Goal: Find specific page/section: Find specific page/section

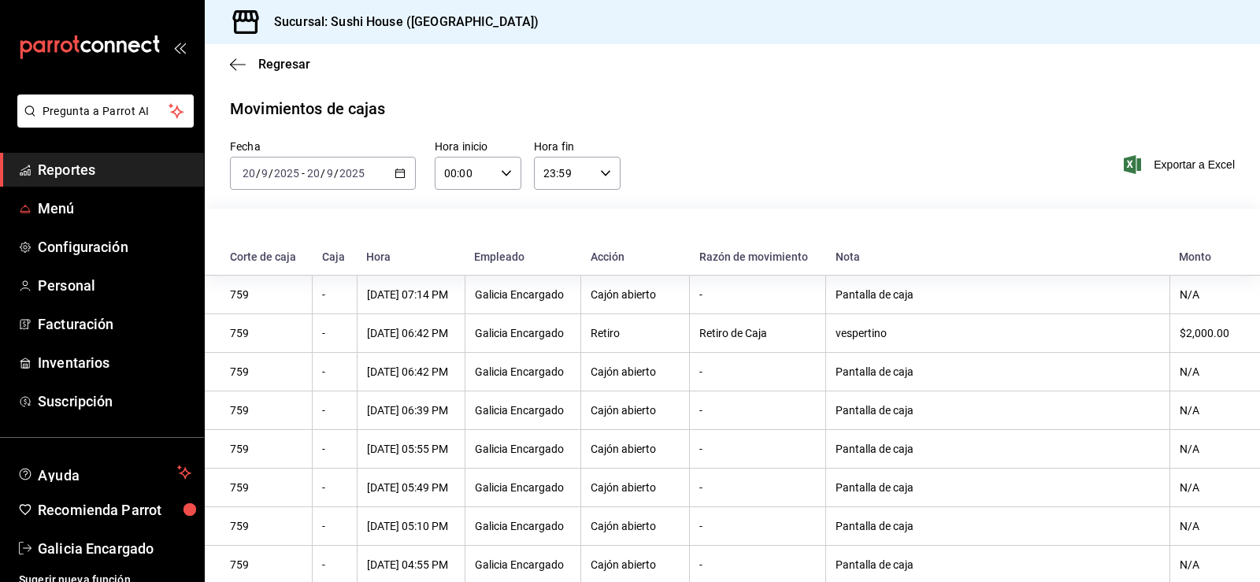
scroll to position [488, 0]
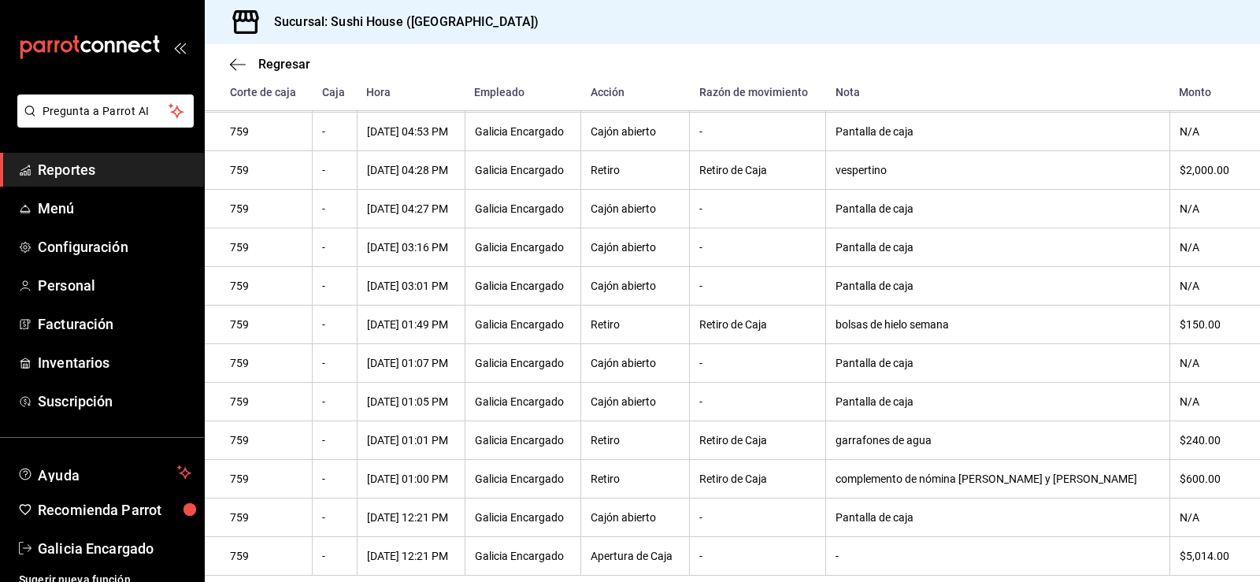
click at [28, 167] on icon "mailbox folders" at bounding box center [25, 170] width 13 height 13
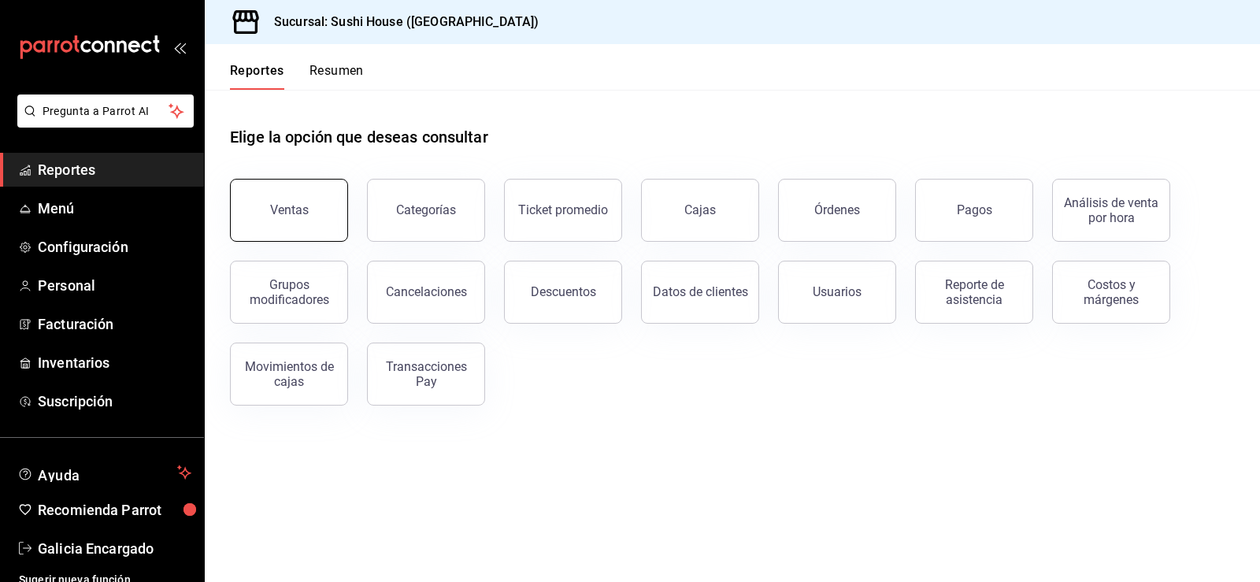
click at [277, 209] on div "Ventas" at bounding box center [289, 209] width 39 height 15
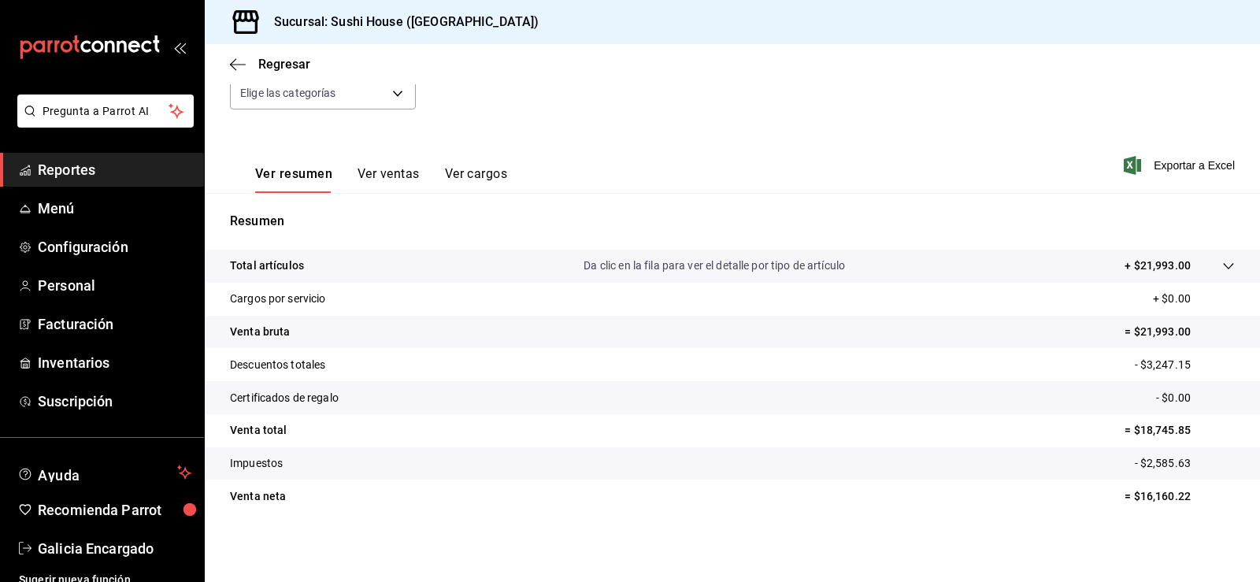
scroll to position [172, 0]
click at [61, 165] on span "Reportes" at bounding box center [115, 169] width 154 height 21
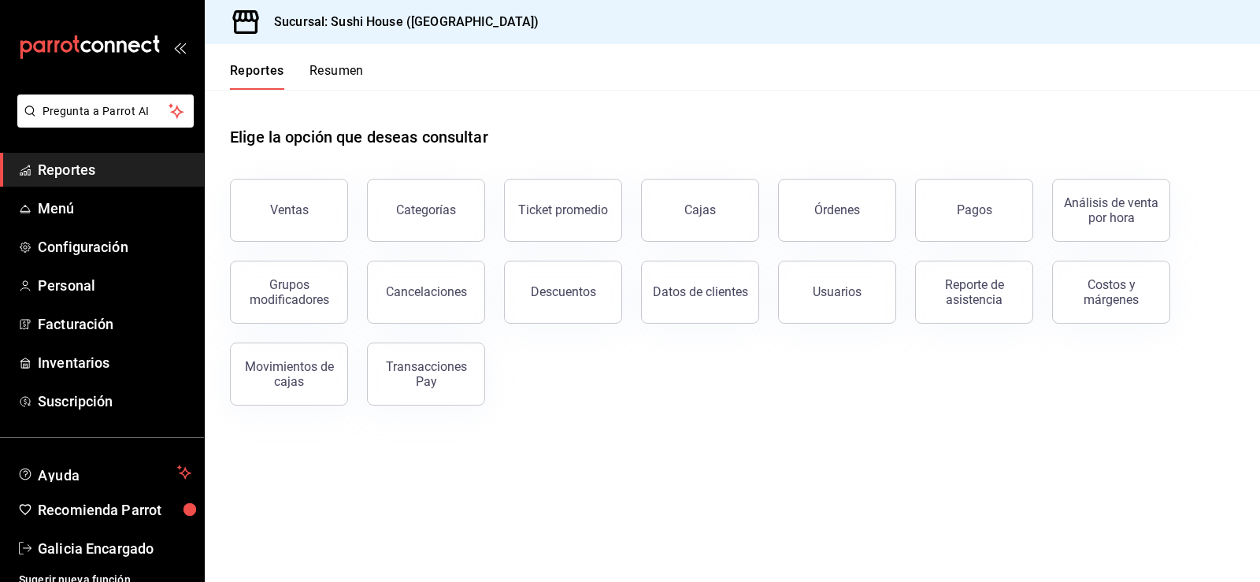
click at [347, 79] on button "Resumen" at bounding box center [336, 76] width 54 height 27
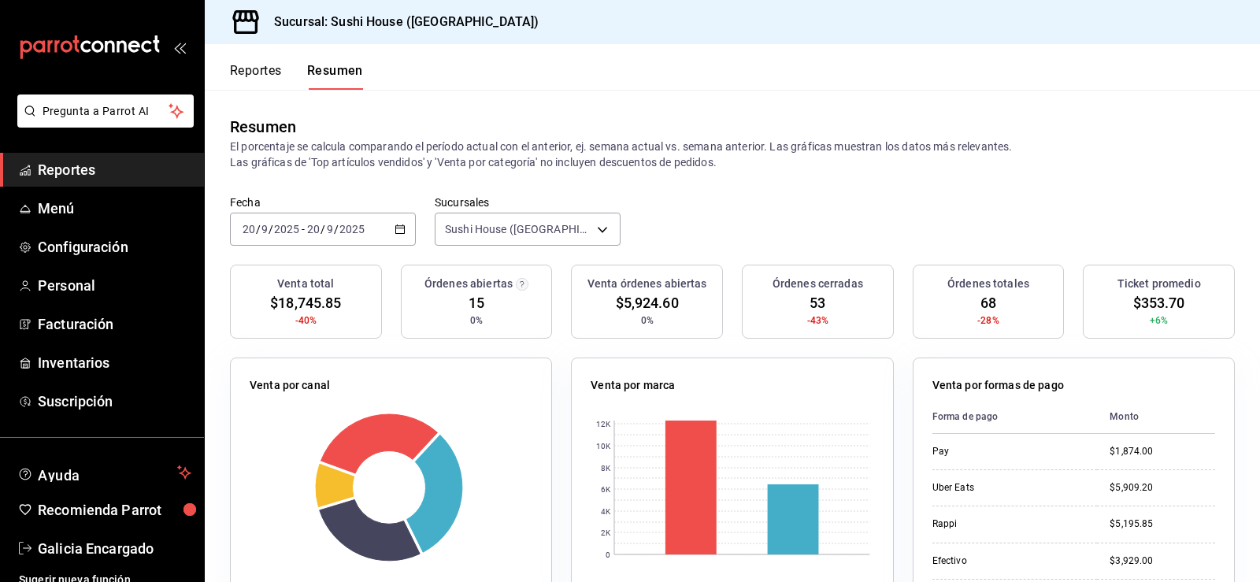
click at [82, 170] on span "Reportes" at bounding box center [115, 169] width 154 height 21
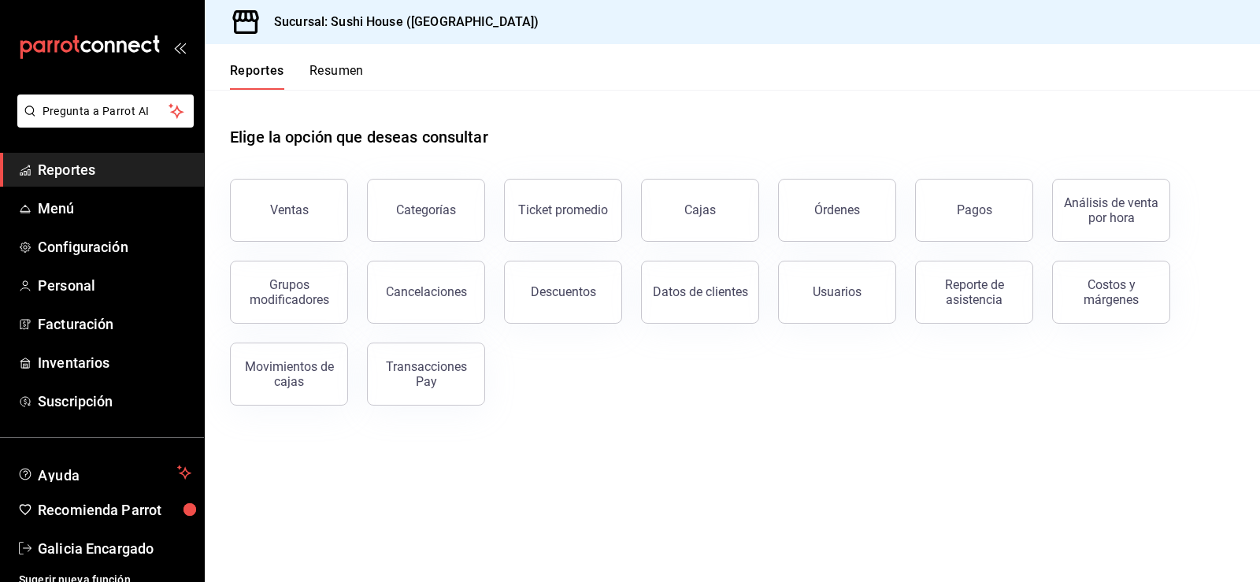
click at [334, 81] on button "Resumen" at bounding box center [336, 76] width 54 height 27
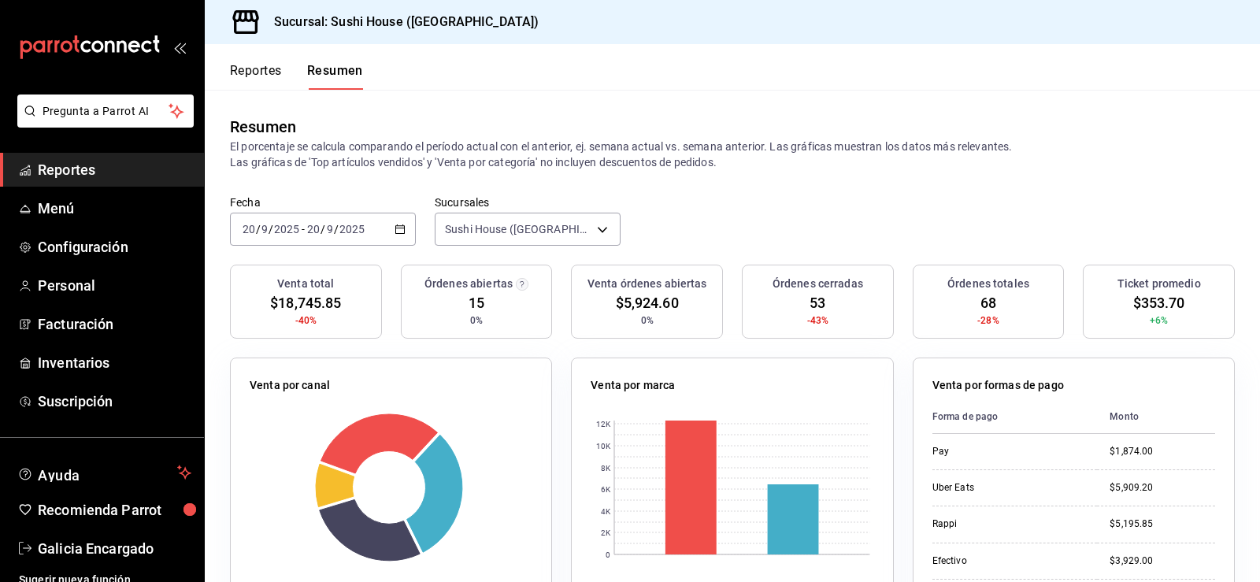
click at [78, 183] on link "Reportes" at bounding box center [102, 170] width 204 height 34
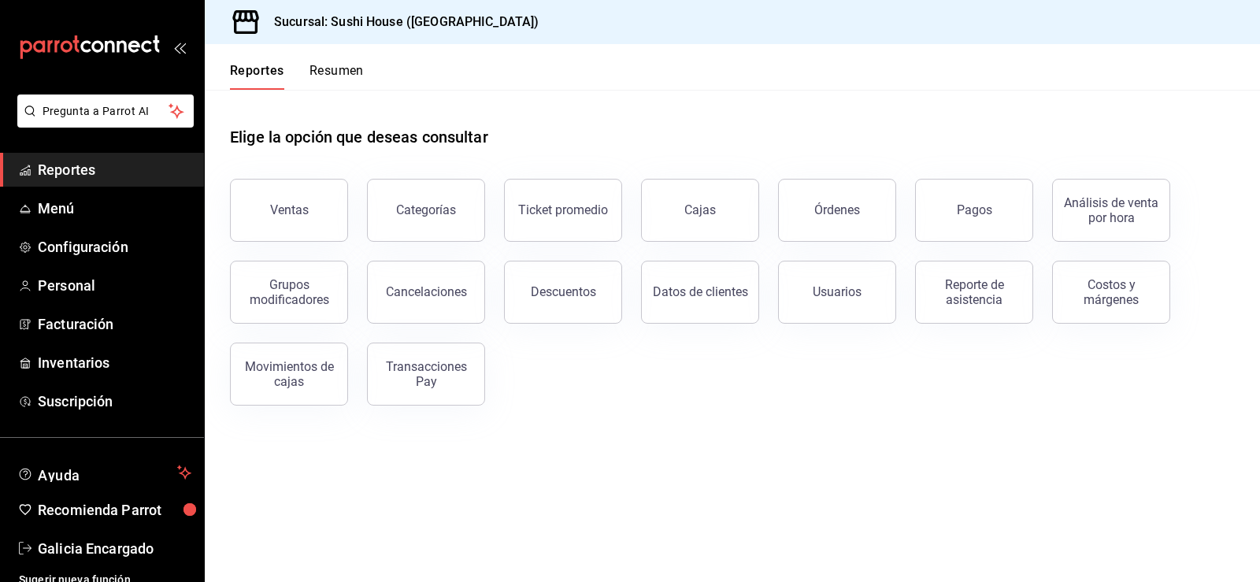
click at [334, 75] on button "Resumen" at bounding box center [336, 76] width 54 height 27
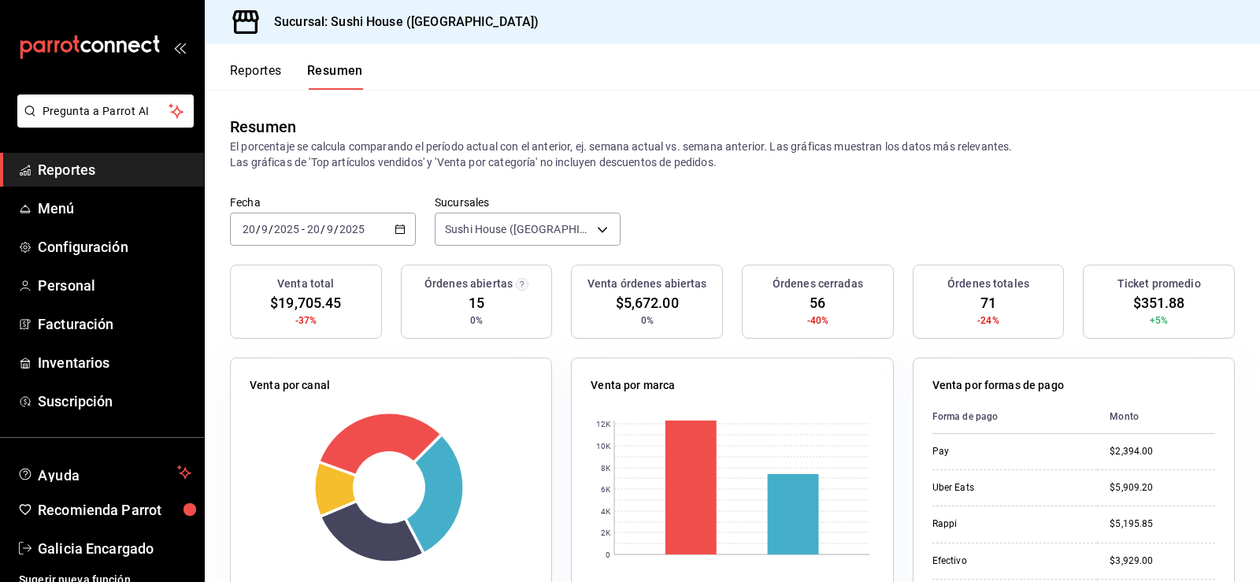
click at [83, 166] on span "Reportes" at bounding box center [115, 169] width 154 height 21
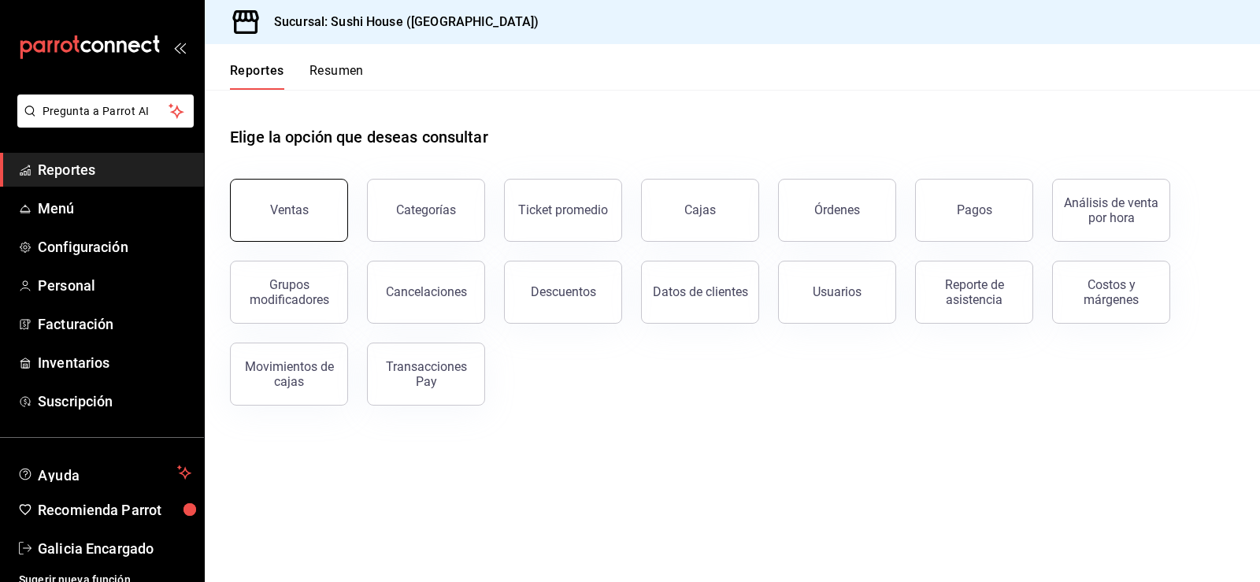
drag, startPoint x: 306, startPoint y: 242, endPoint x: 294, endPoint y: 239, distance: 12.0
click at [306, 242] on div "Grupos modificadores" at bounding box center [279, 283] width 137 height 82
click at [278, 212] on div "Ventas" at bounding box center [289, 209] width 39 height 15
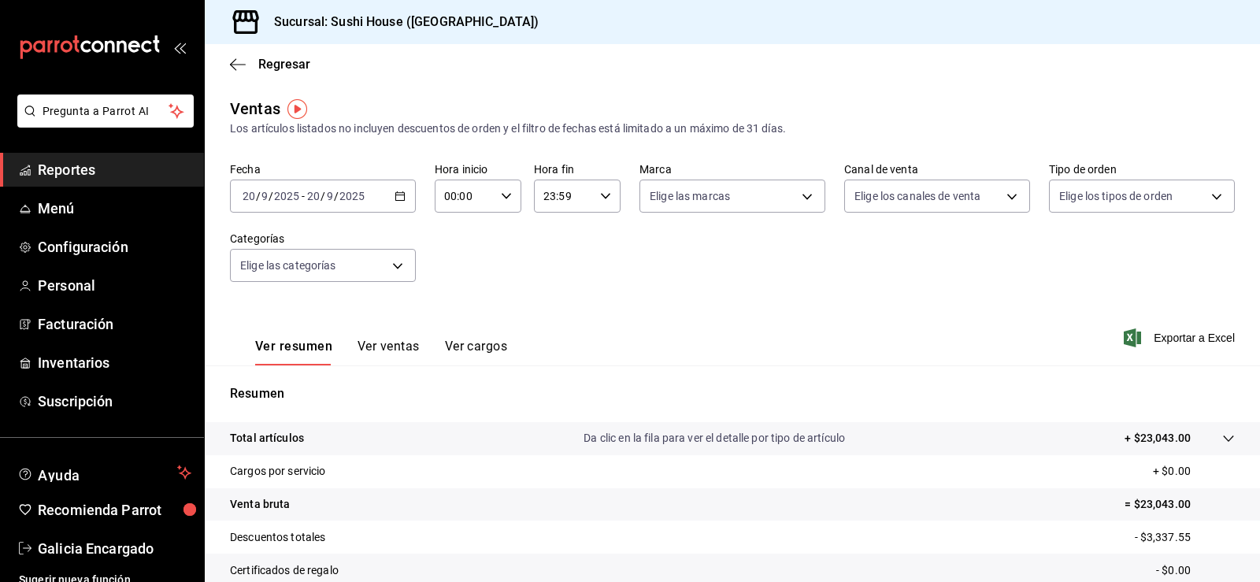
click at [143, 169] on span "Reportes" at bounding box center [115, 169] width 154 height 21
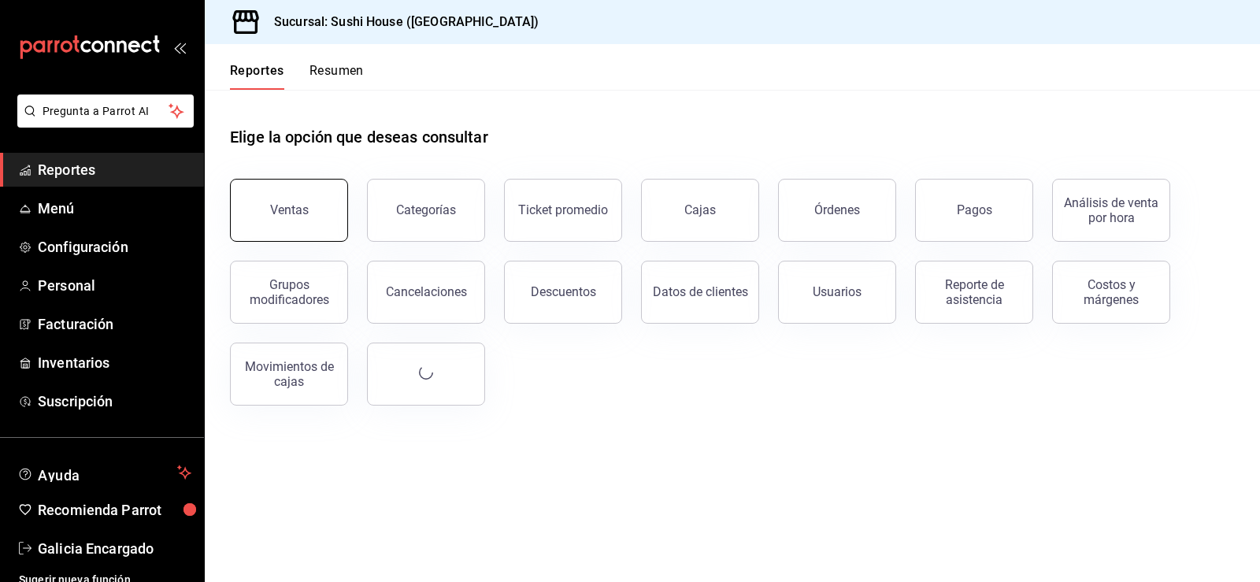
click at [290, 189] on button "Ventas" at bounding box center [289, 210] width 118 height 63
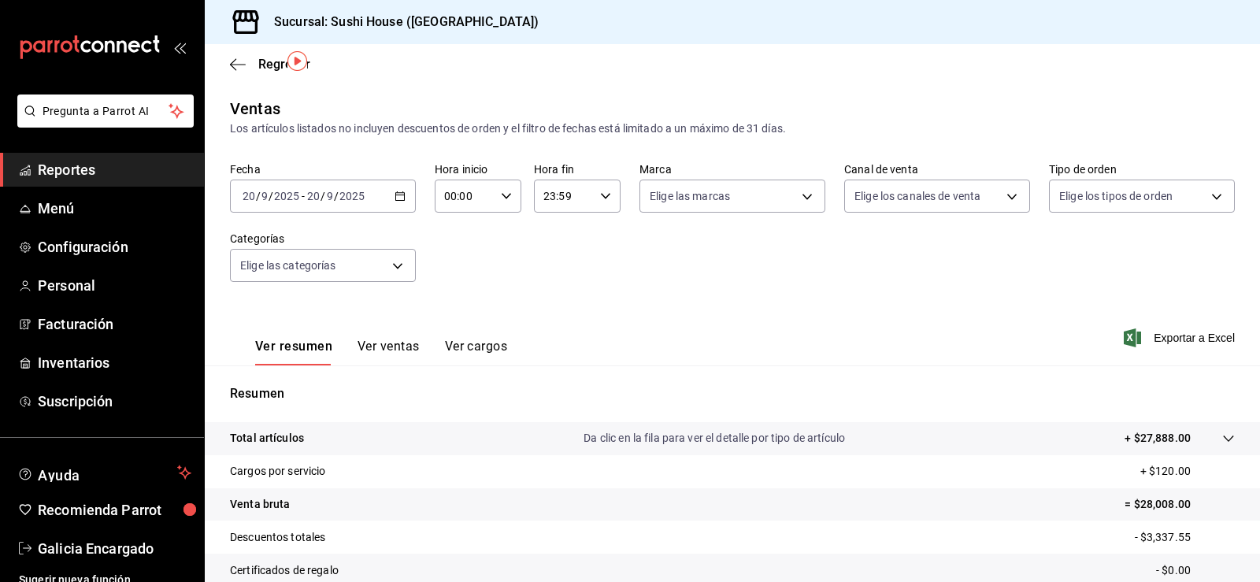
scroll to position [172, 0]
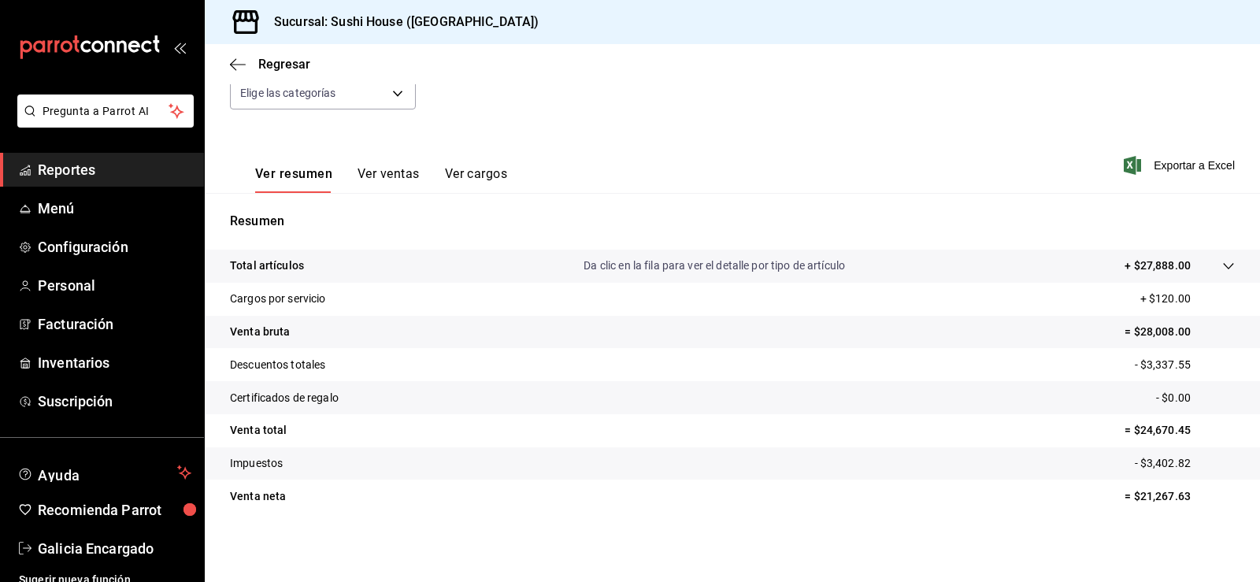
click at [54, 176] on span "Reportes" at bounding box center [115, 169] width 154 height 21
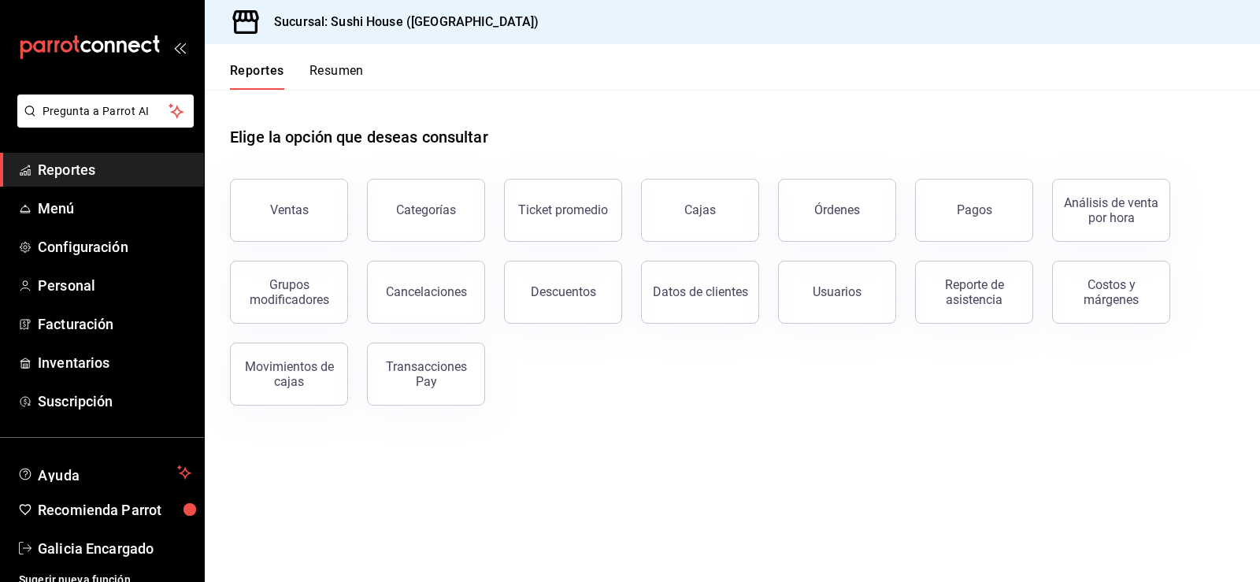
click at [336, 76] on button "Resumen" at bounding box center [336, 76] width 54 height 27
